Goal: Navigation & Orientation: Go to known website

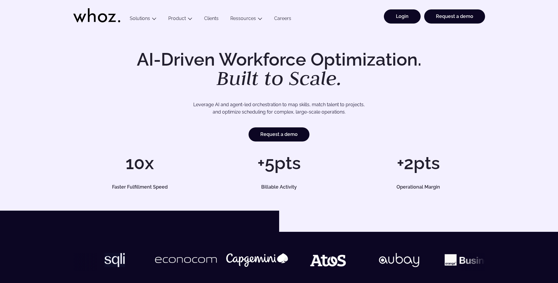
click at [370, 21] on link "Login" at bounding box center [402, 16] width 37 height 14
click at [399, 22] on link "Login" at bounding box center [402, 16] width 37 height 14
